Goal: Task Accomplishment & Management: Manage account settings

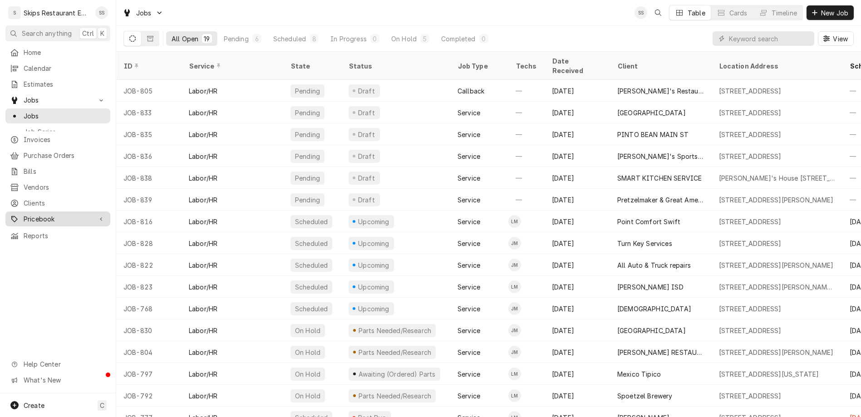
click at [32, 214] on span "Pricebook" at bounding box center [58, 219] width 69 height 10
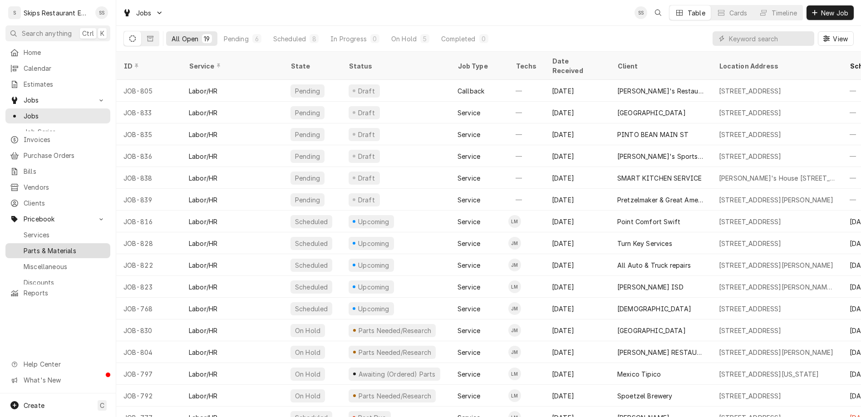
click at [32, 246] on span "Parts & Materials" at bounding box center [65, 251] width 82 height 10
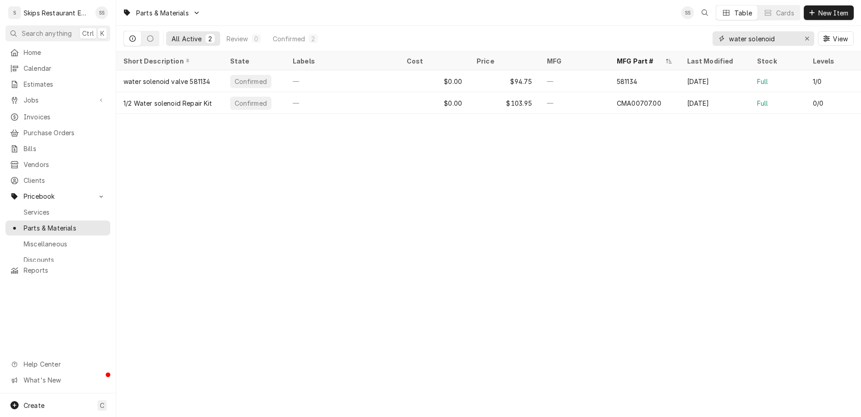
drag, startPoint x: 801, startPoint y: 30, endPoint x: 590, endPoint y: 30, distance: 211.0
click at [729, 31] on input "water solenoid" at bounding box center [763, 38] width 68 height 15
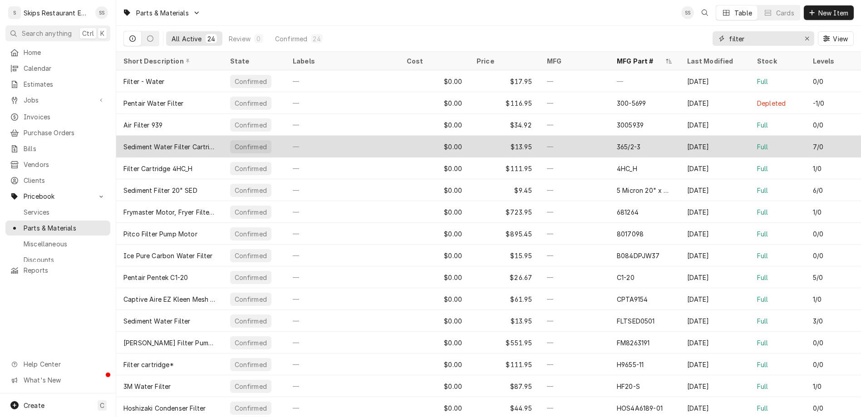
type input "filter"
click at [124, 136] on div "Sediment Water Filter Cartridge 365/2-3" at bounding box center [169, 147] width 107 height 22
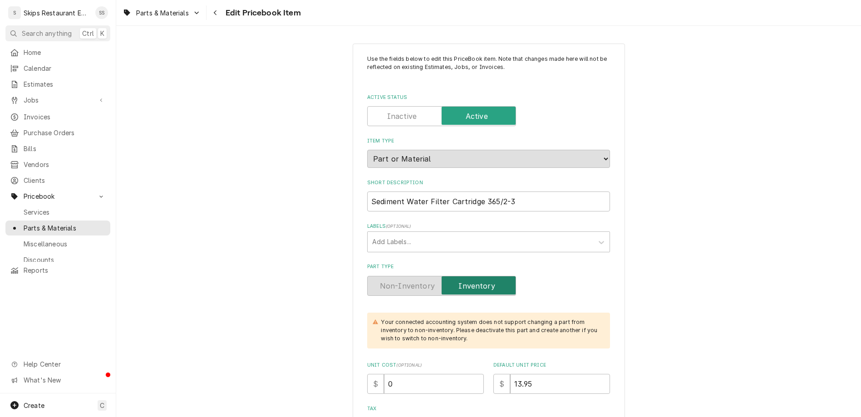
type textarea "x"
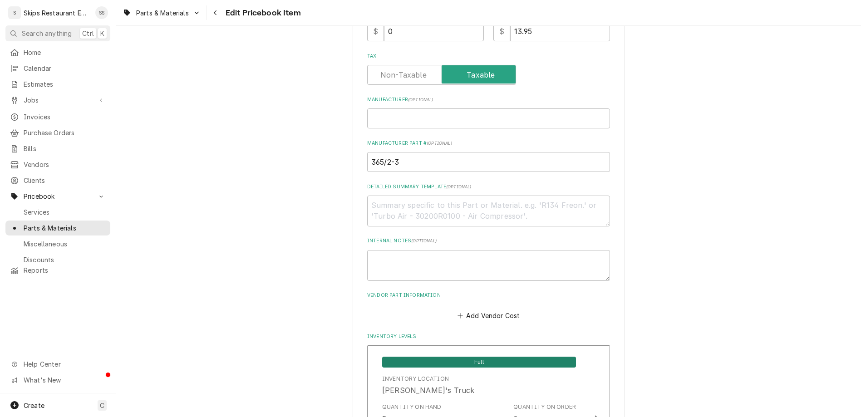
scroll to position [389, 0]
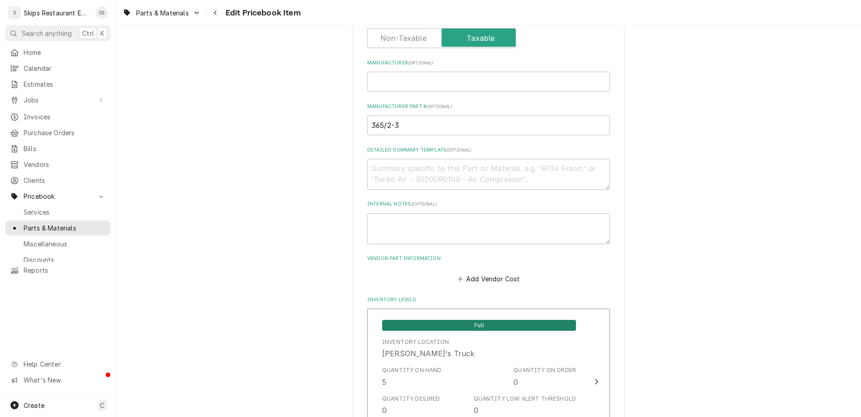
drag, startPoint x: 416, startPoint y: 312, endPoint x: 408, endPoint y: 312, distance: 7.7
type input "3"
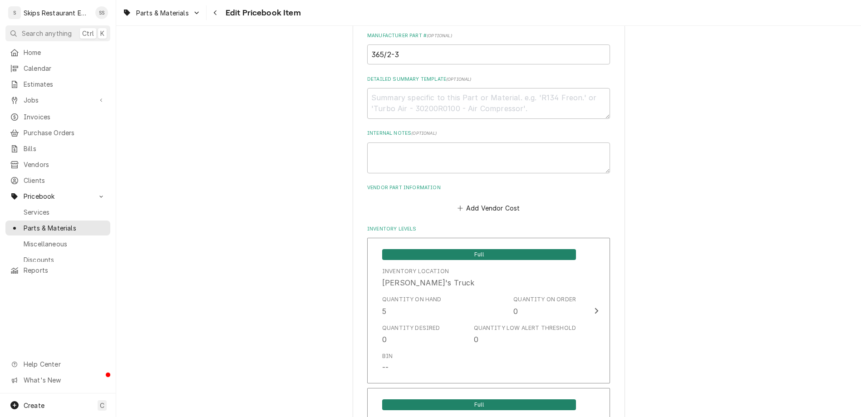
scroll to position [608, 0]
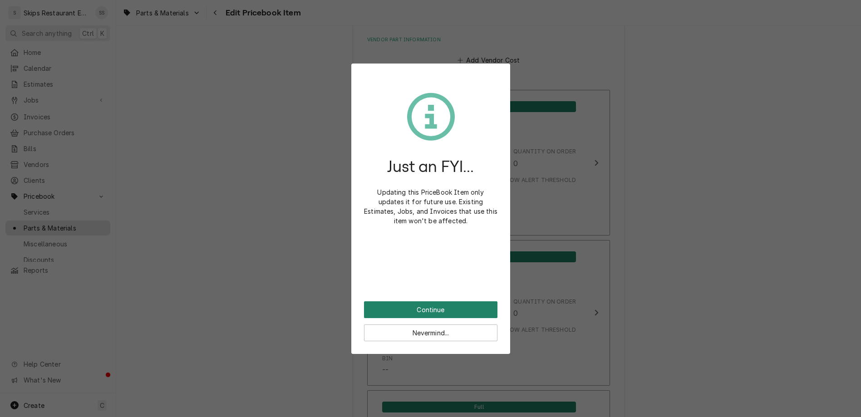
click at [423, 301] on button "Continue" at bounding box center [430, 309] width 133 height 17
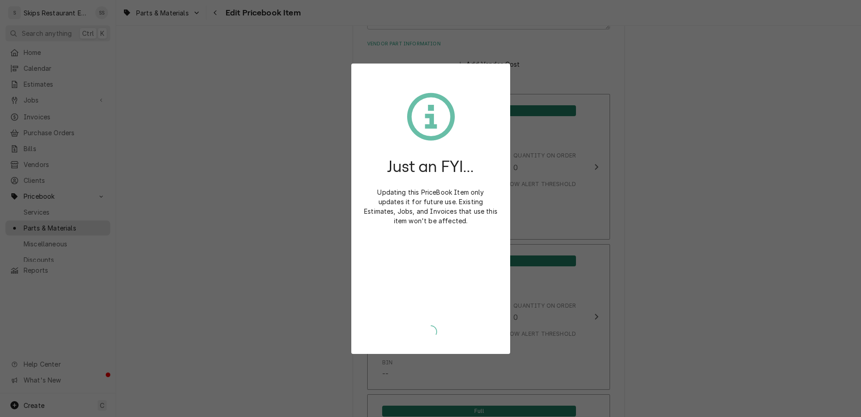
type textarea "x"
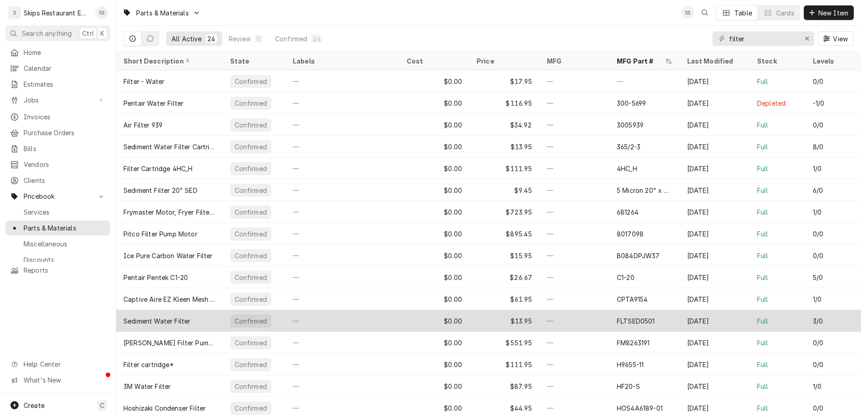
click at [617, 316] on div "FLTSED0501" at bounding box center [636, 321] width 38 height 10
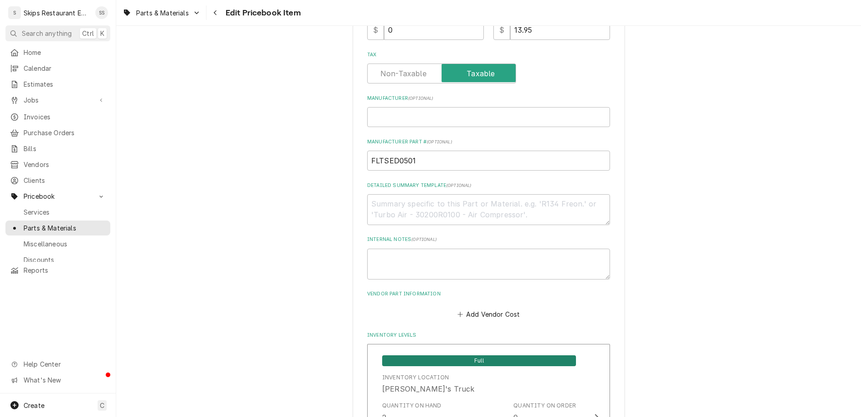
scroll to position [425, 0]
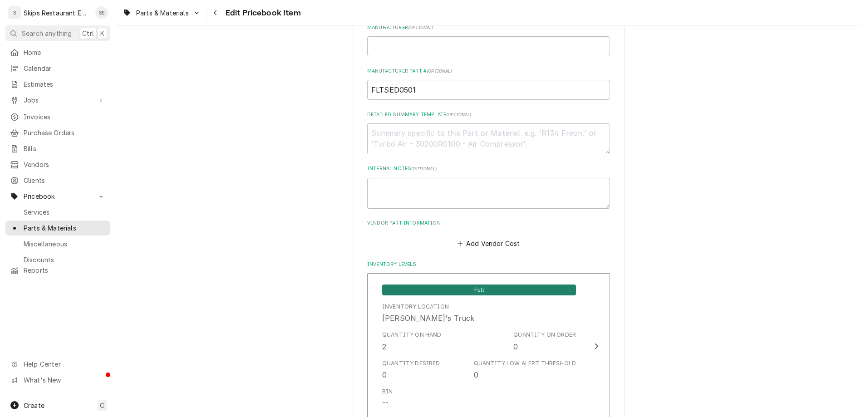
drag, startPoint x: 418, startPoint y: 277, endPoint x: 392, endPoint y: 278, distance: 25.9
type input "2"
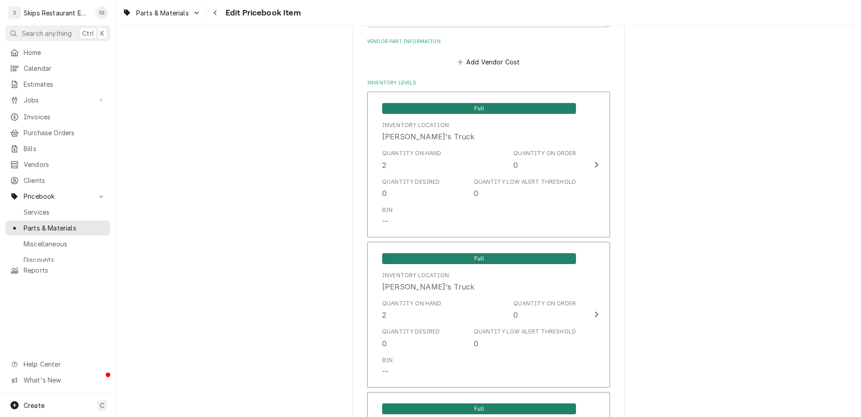
scroll to position [608, 0]
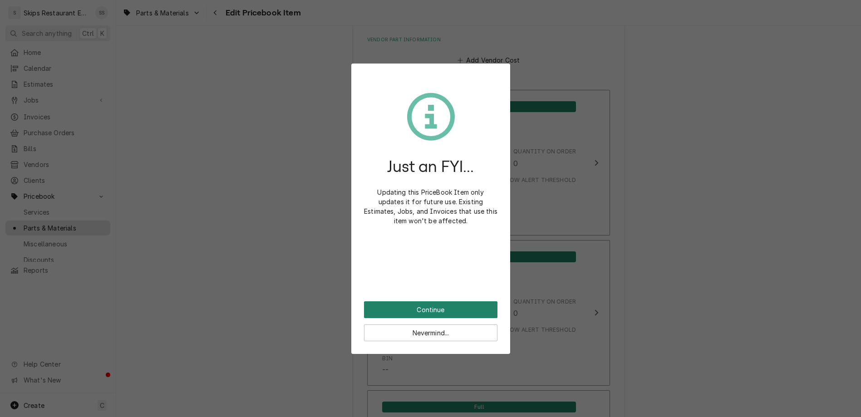
click at [418, 301] on button "Continue" at bounding box center [430, 309] width 133 height 17
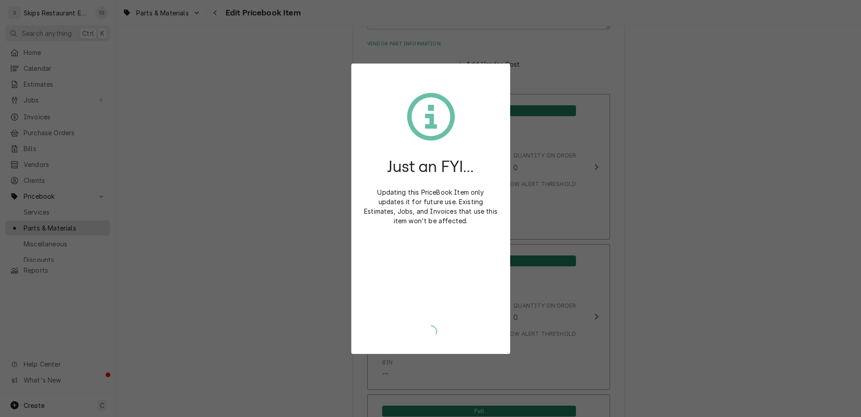
type textarea "x"
